Goal: Task Accomplishment & Management: Manage account settings

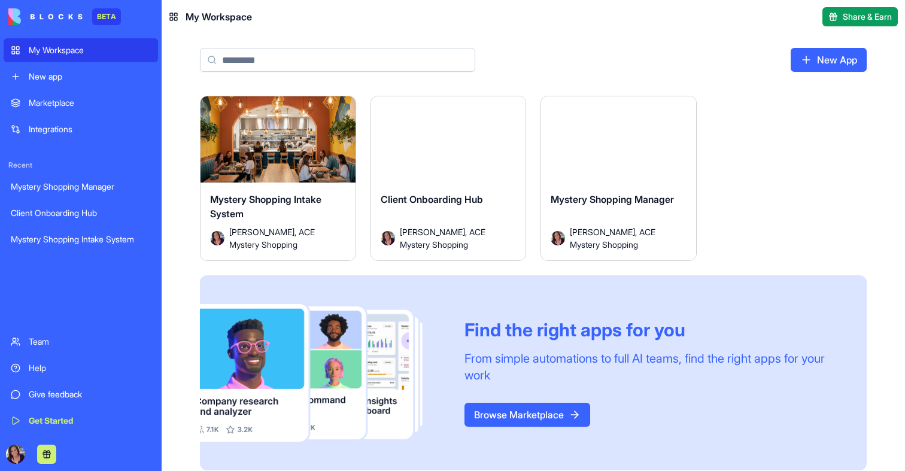
click at [302, 152] on button "Launch" at bounding box center [278, 145] width 90 height 24
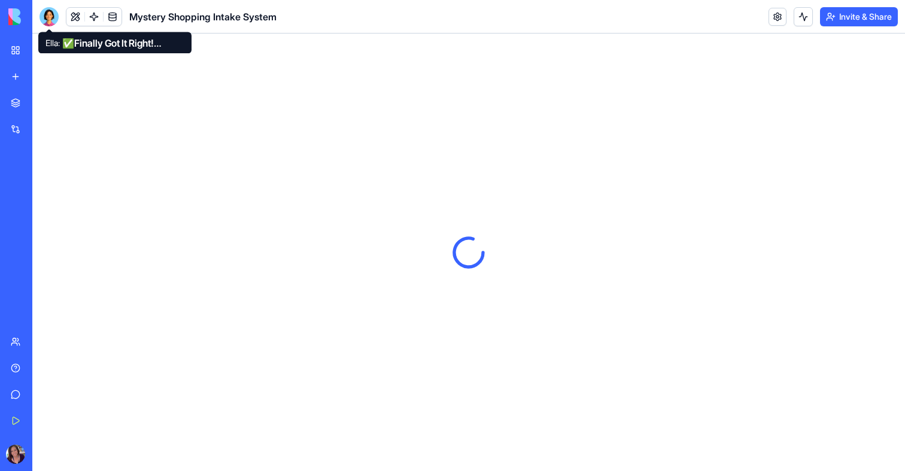
click at [47, 19] on div at bounding box center [49, 16] width 19 height 19
